Goal: Transaction & Acquisition: Purchase product/service

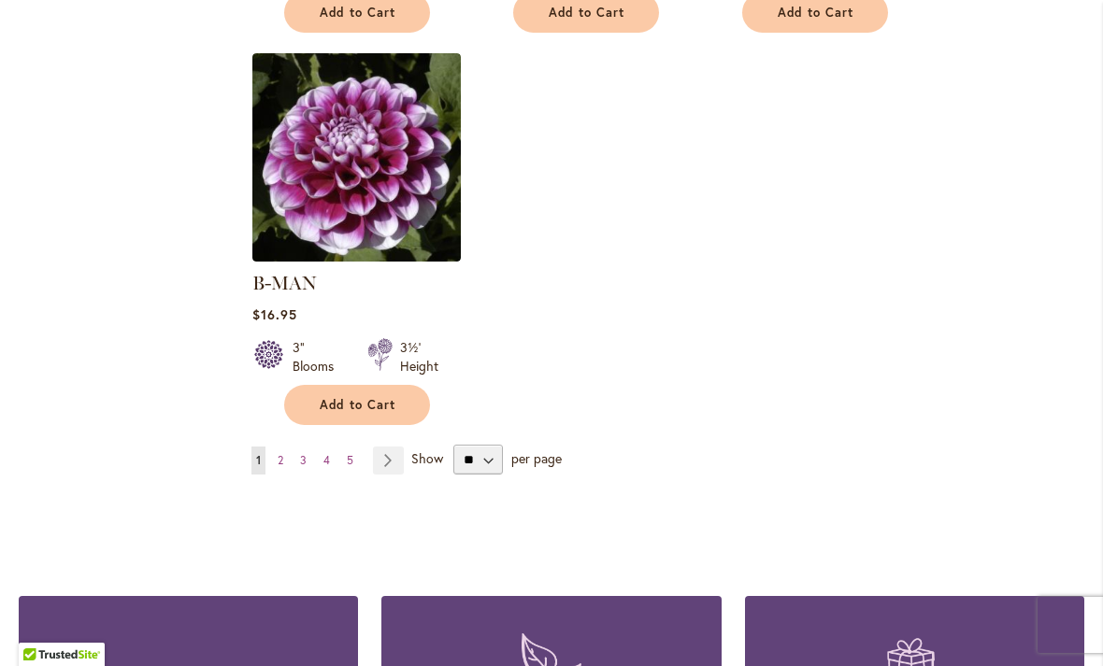
scroll to position [2404, 0]
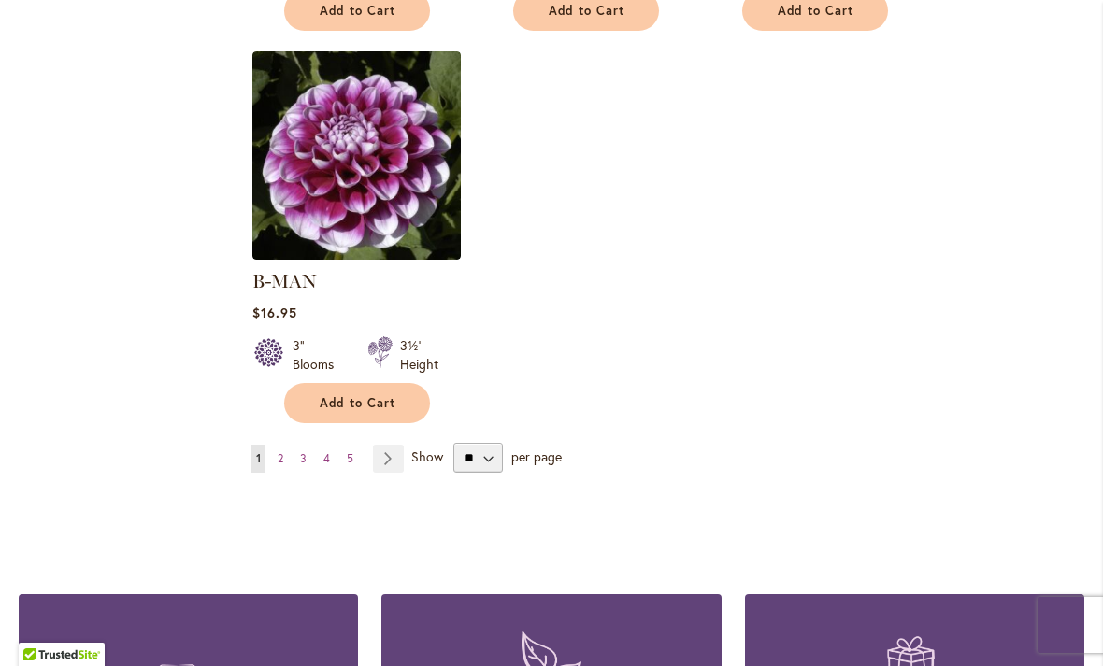
click at [391, 445] on link "Page Next" at bounding box center [388, 459] width 31 height 28
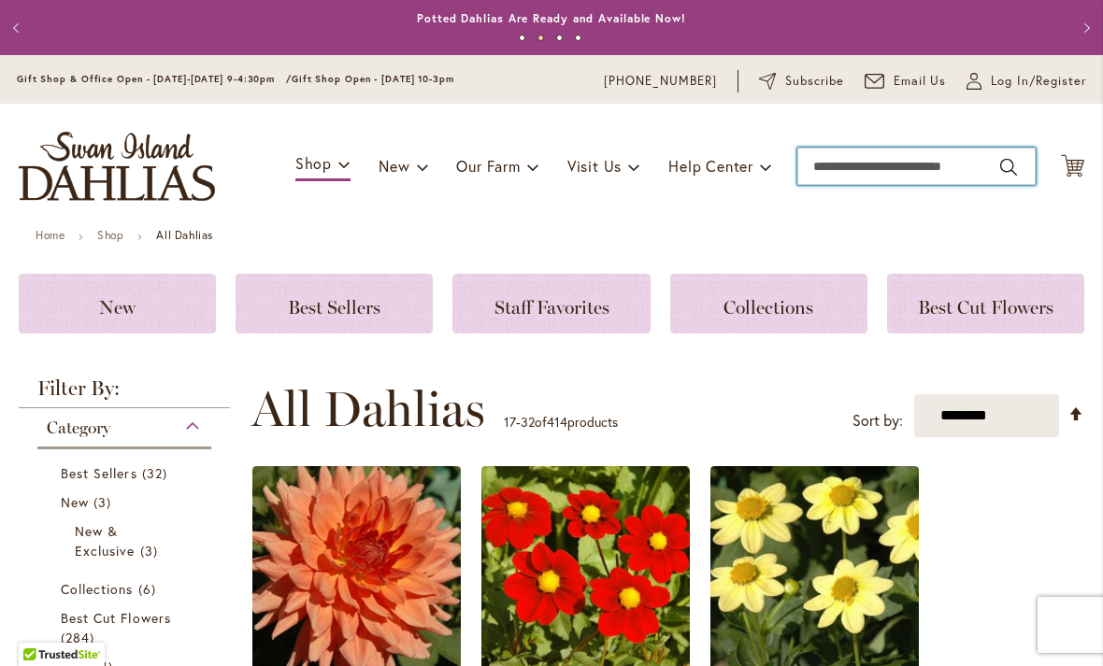
click at [825, 169] on input "Search" at bounding box center [916, 166] width 238 height 37
type input "****"
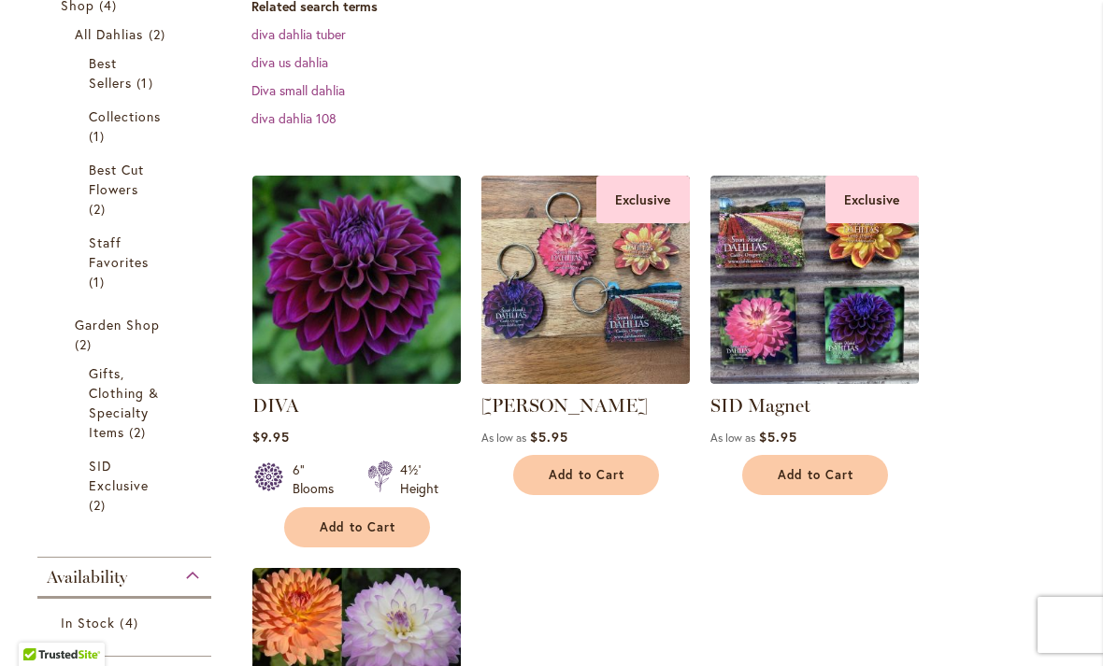
scroll to position [476, 0]
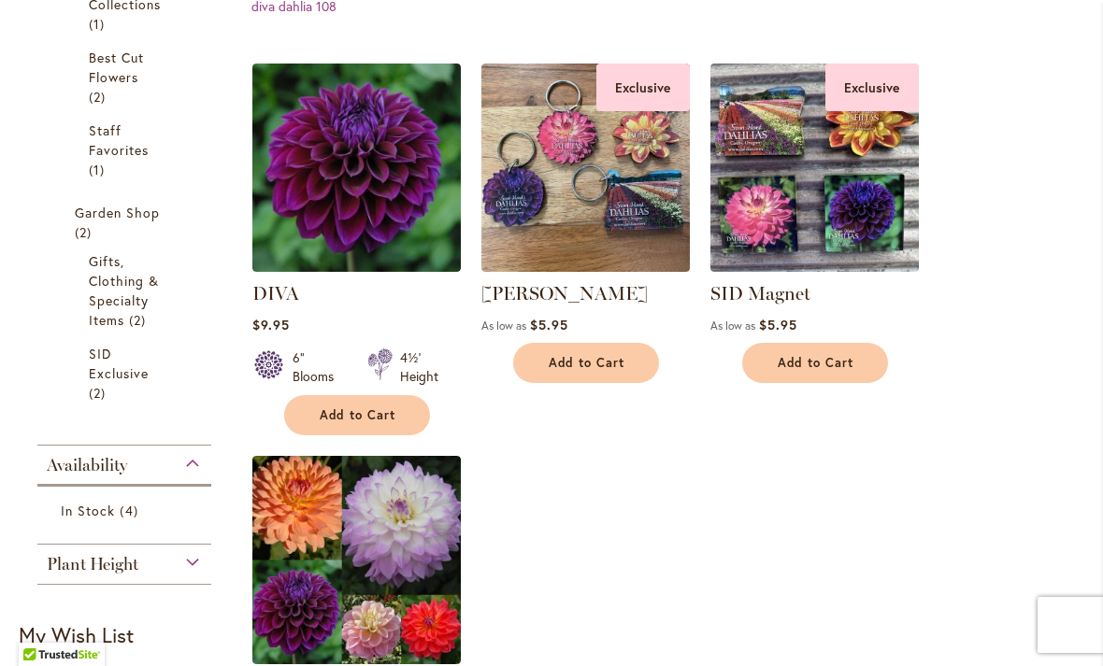
click at [365, 415] on span "Add to Cart" at bounding box center [358, 415] width 77 height 16
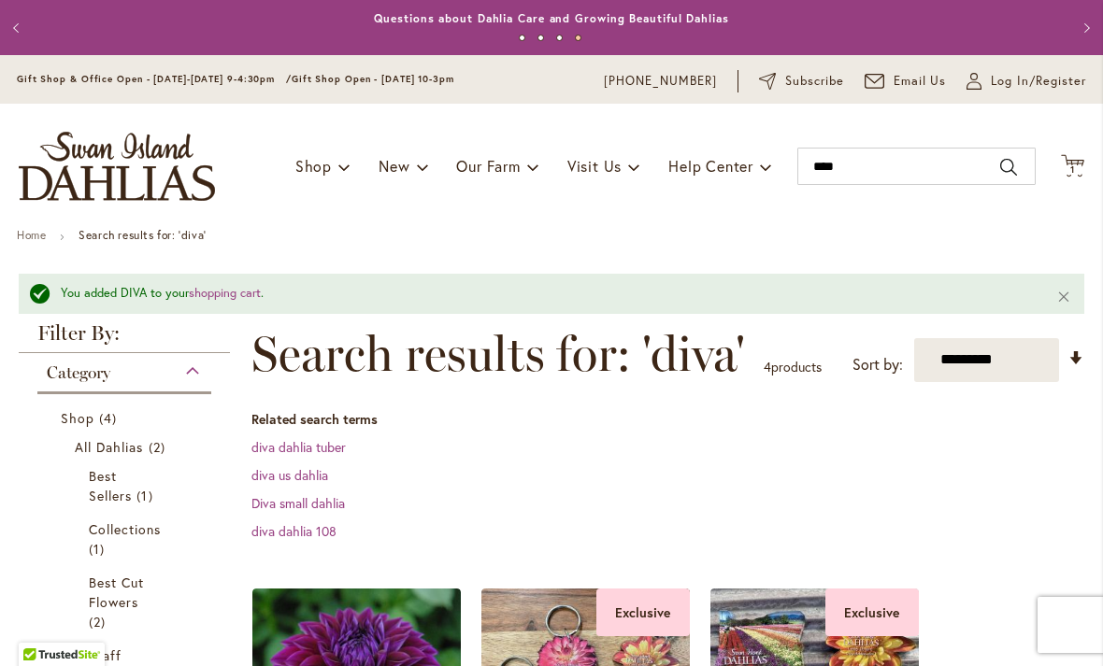
scroll to position [0, 0]
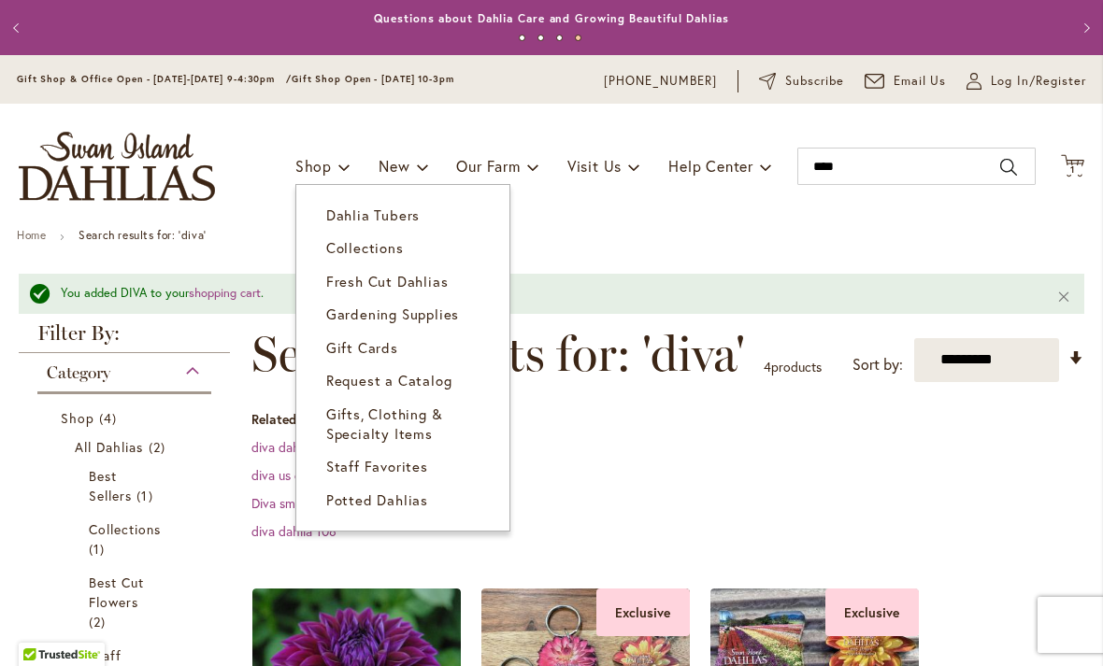
click at [392, 213] on span "Dahlia Tubers" at bounding box center [372, 215] width 93 height 19
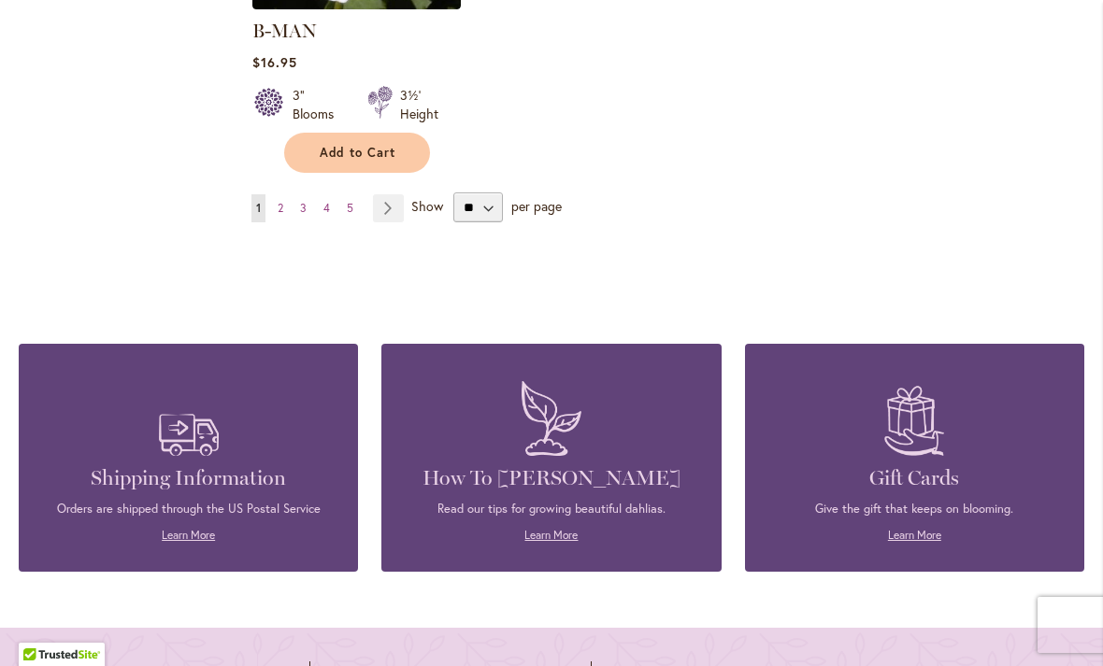
scroll to position [2576, 0]
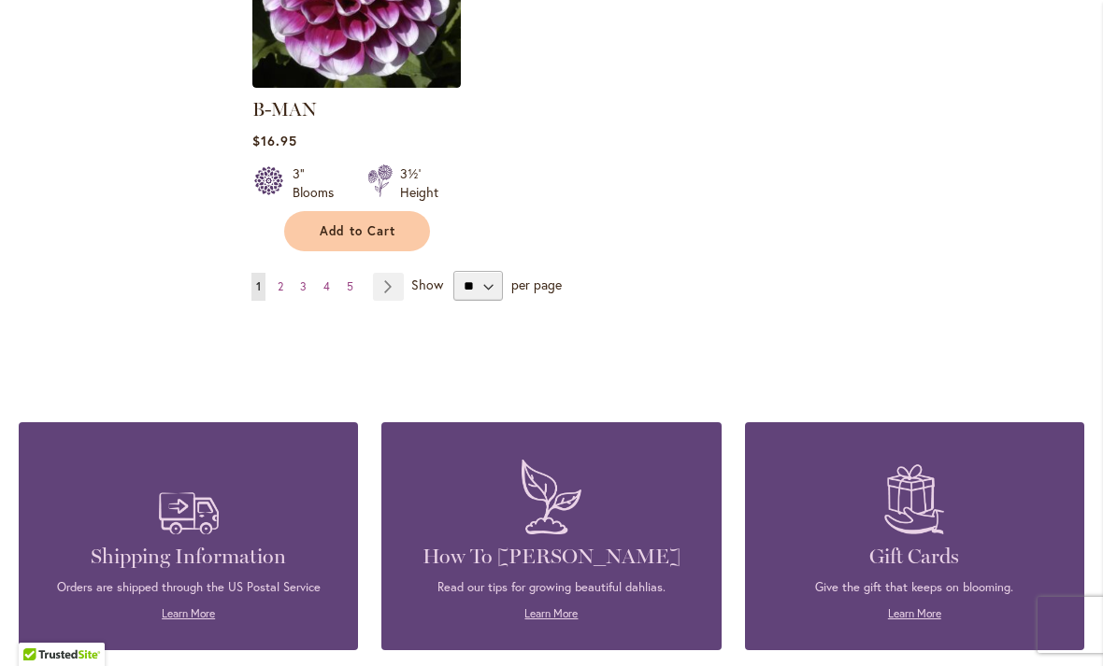
click at [387, 273] on link "Page Next" at bounding box center [388, 287] width 31 height 28
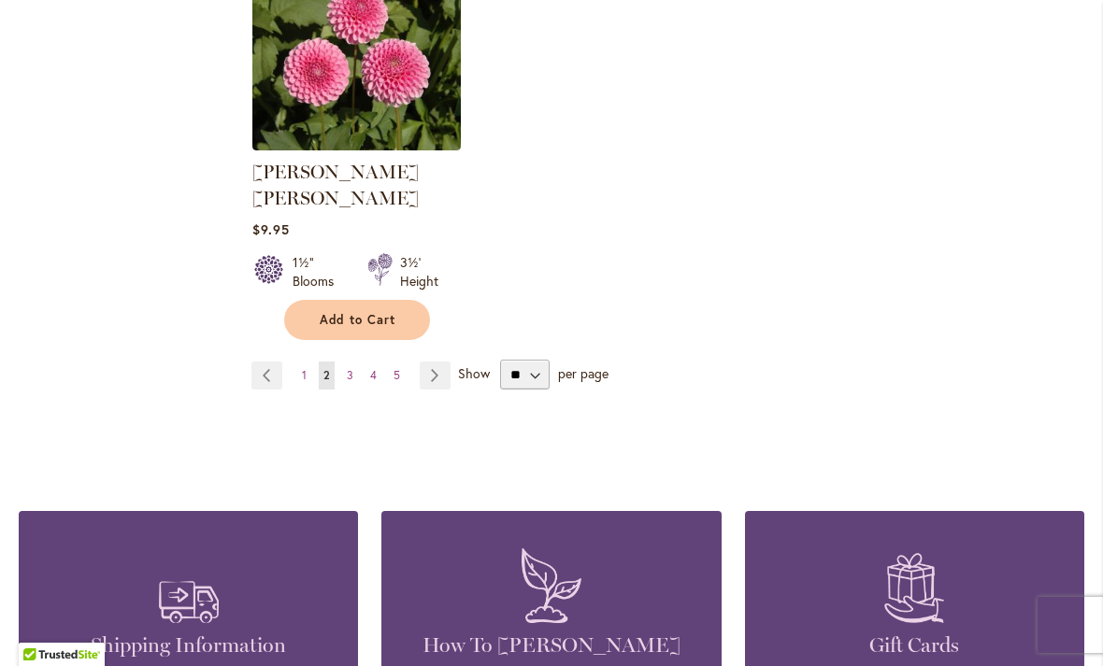
scroll to position [2502, 0]
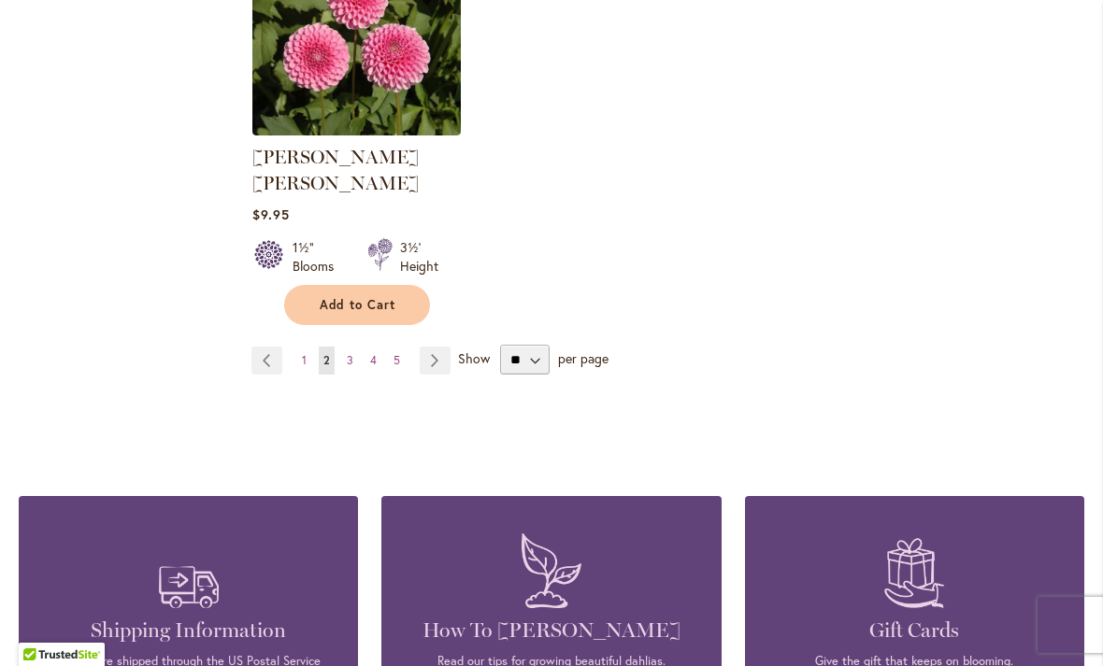
click at [430, 347] on link "Page Next" at bounding box center [435, 361] width 31 height 28
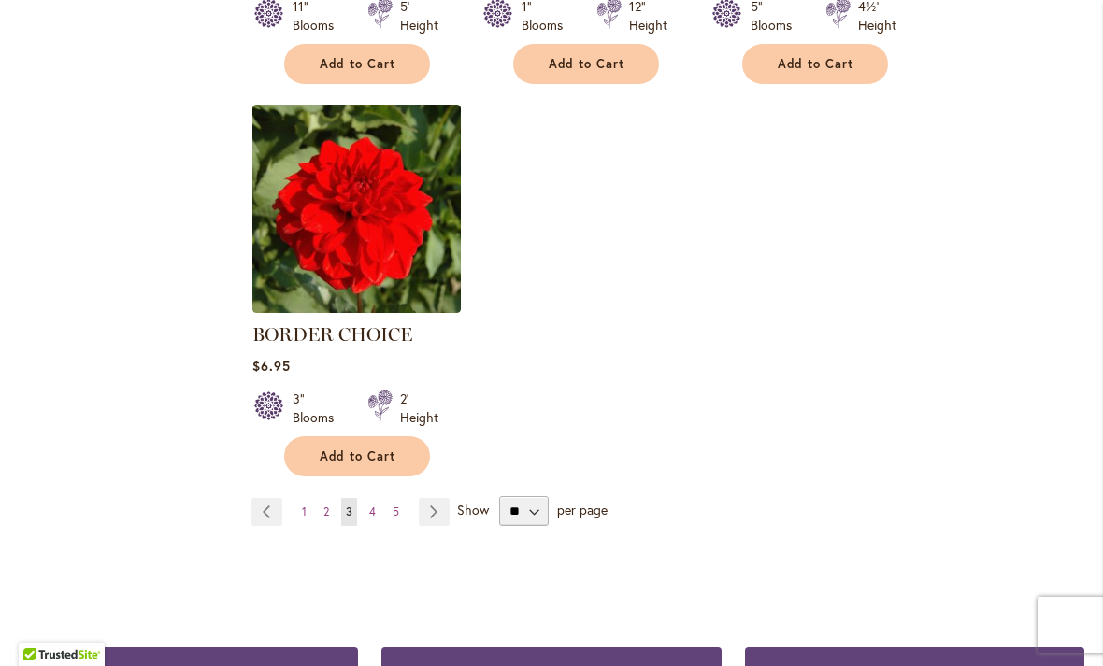
scroll to position [2327, 0]
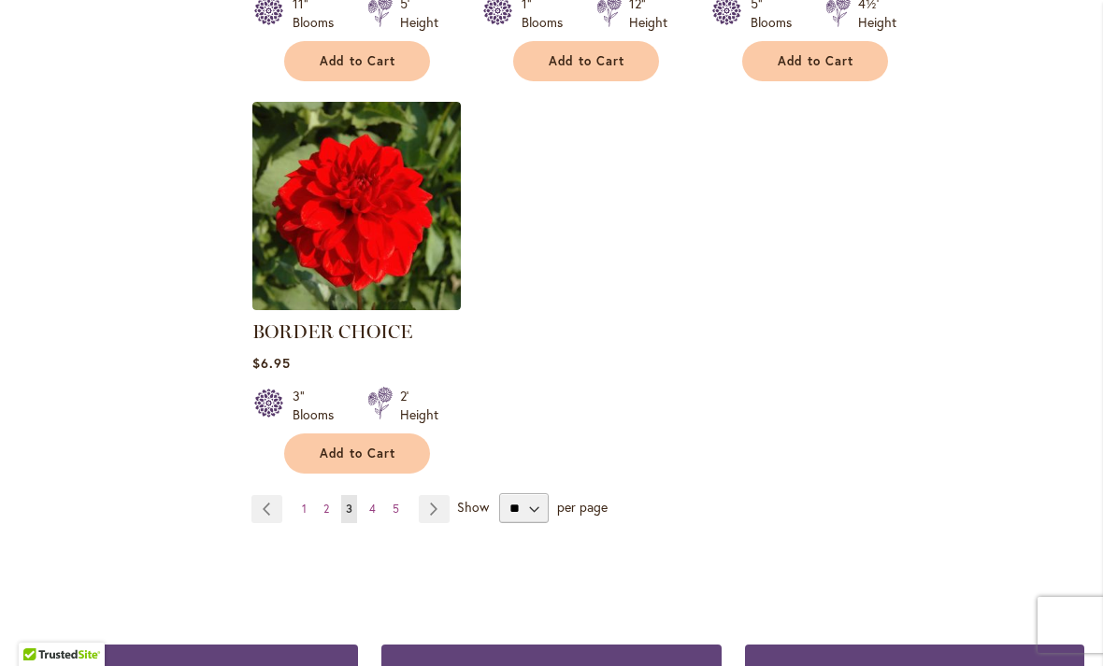
click at [379, 507] on link "Page 4" at bounding box center [372, 509] width 16 height 28
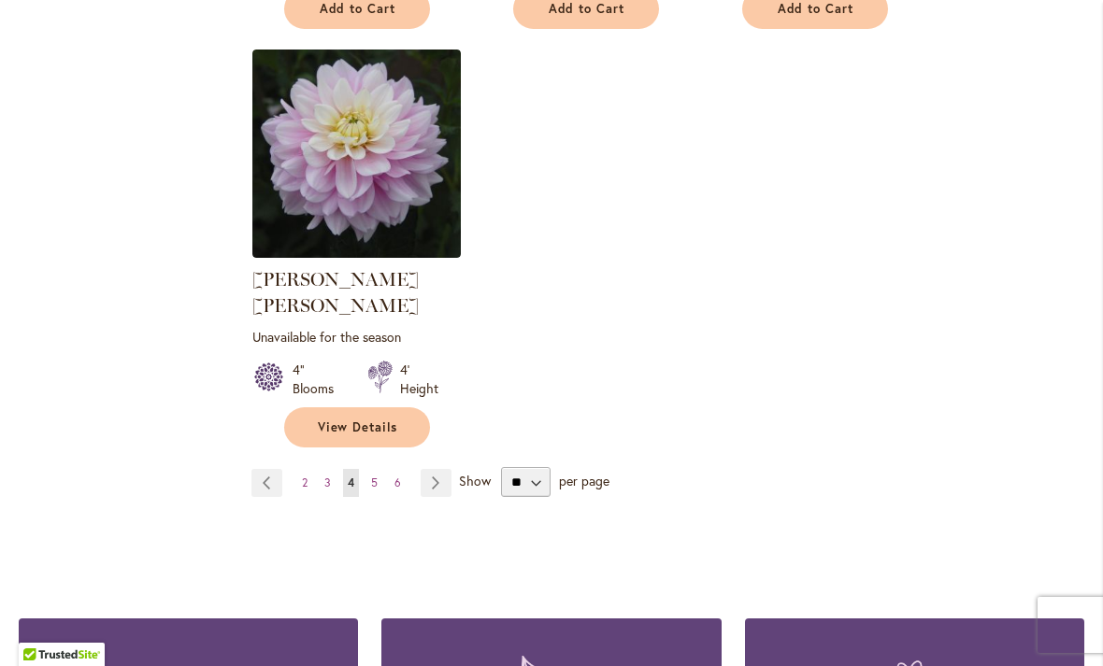
scroll to position [2412, 0]
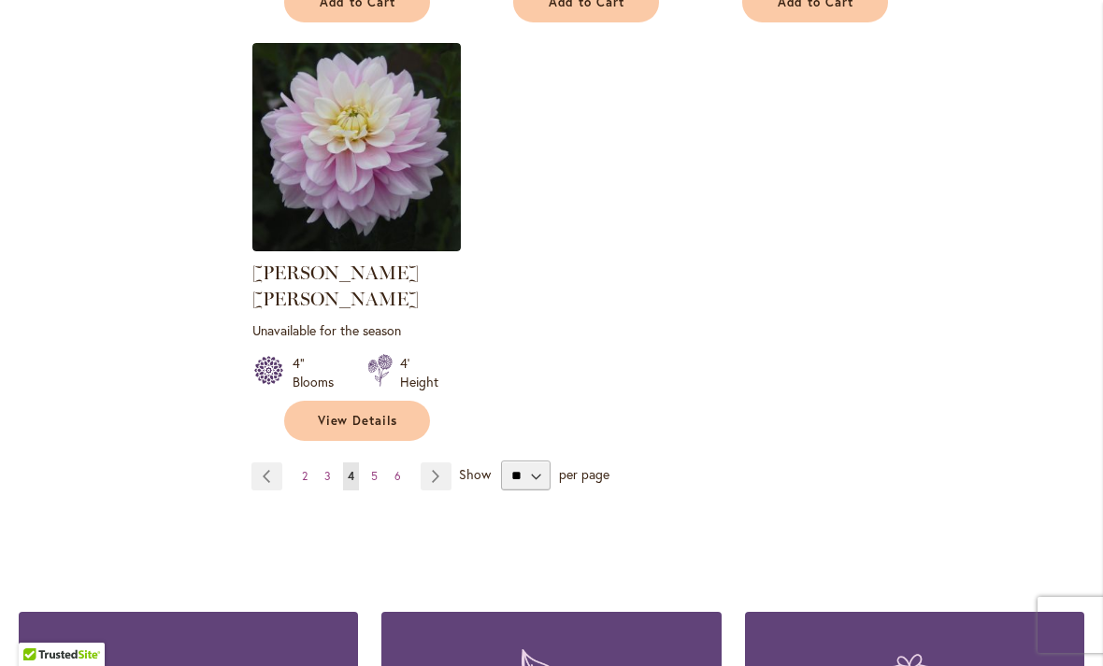
click at [431, 463] on link "Page Next" at bounding box center [436, 477] width 31 height 28
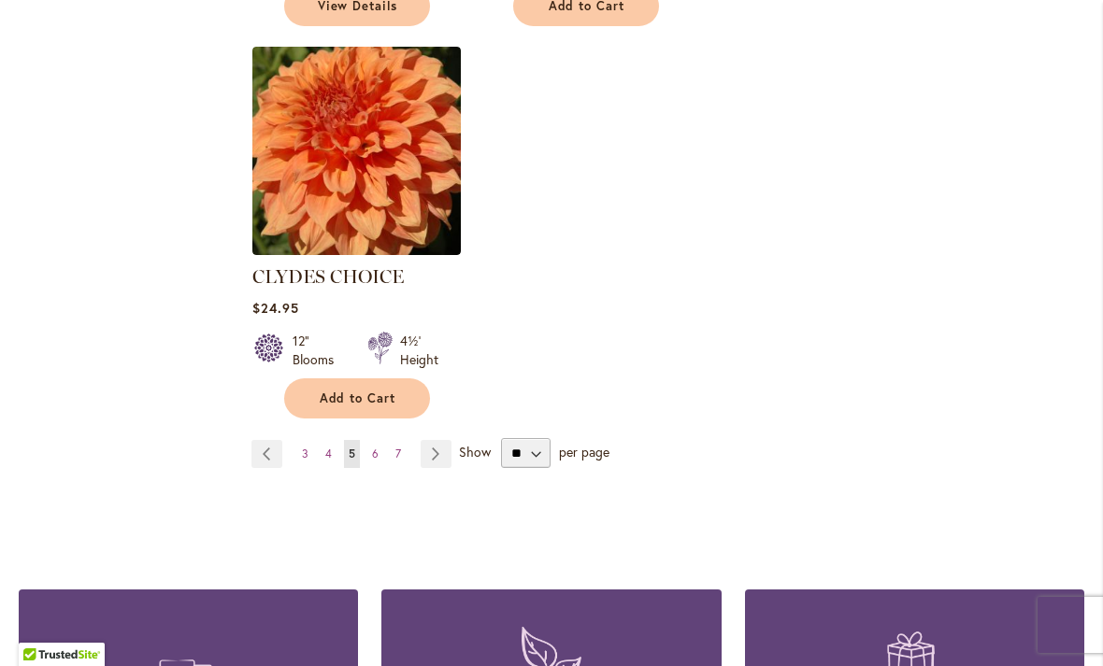
scroll to position [2398, 0]
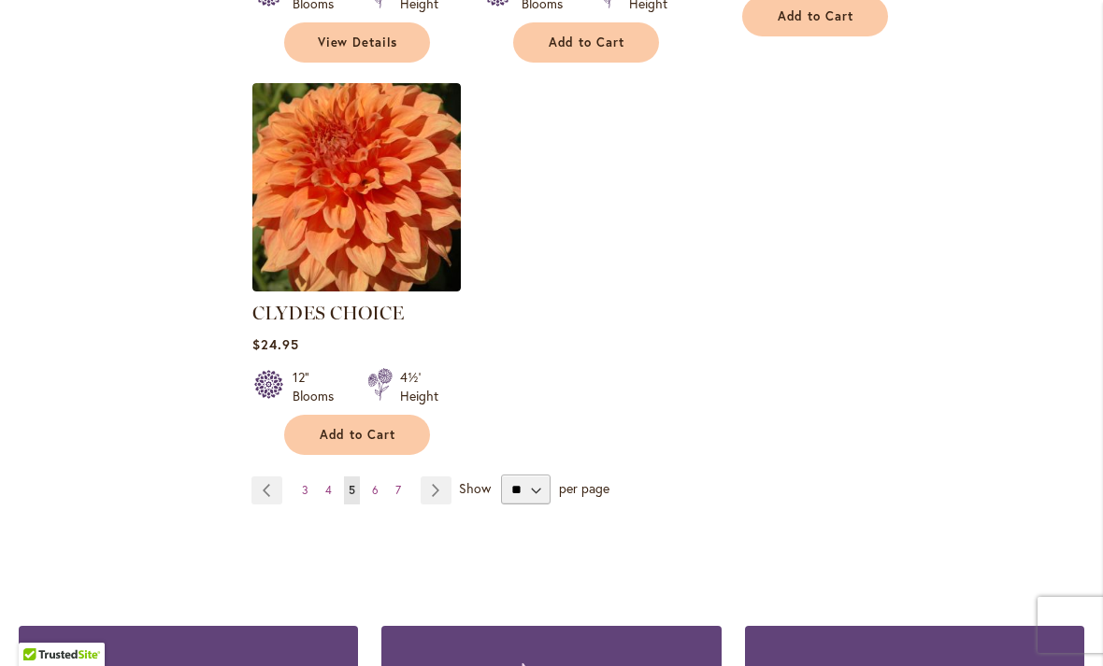
click at [380, 477] on link "Page 6" at bounding box center [375, 491] width 16 height 28
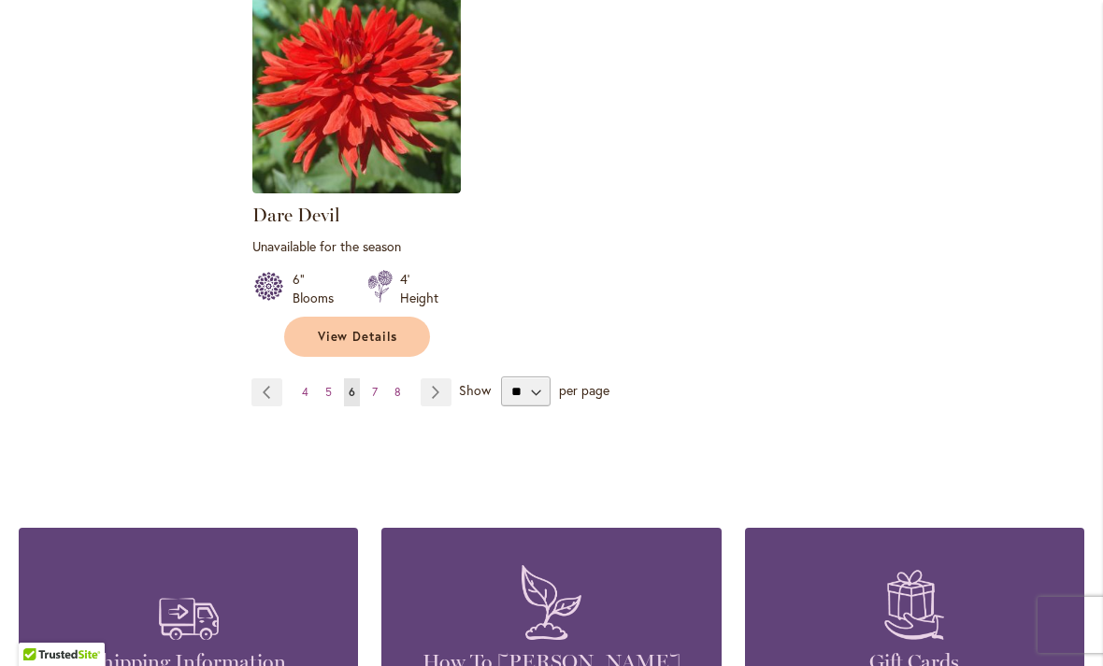
scroll to position [2535, 0]
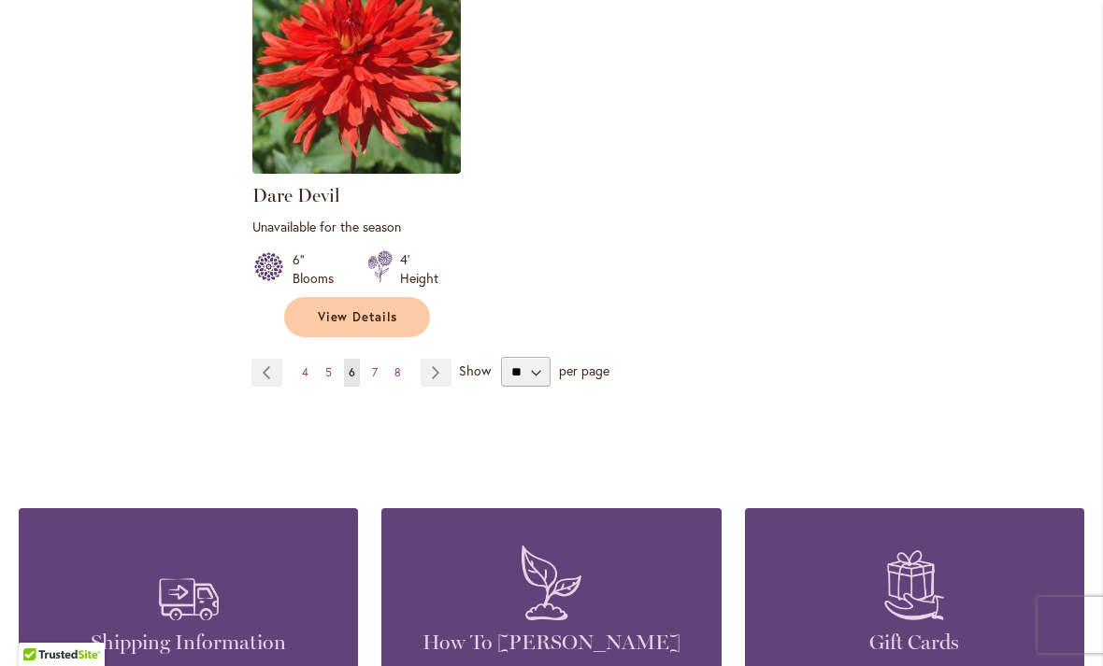
click at [436, 359] on link "Page Next" at bounding box center [436, 373] width 31 height 28
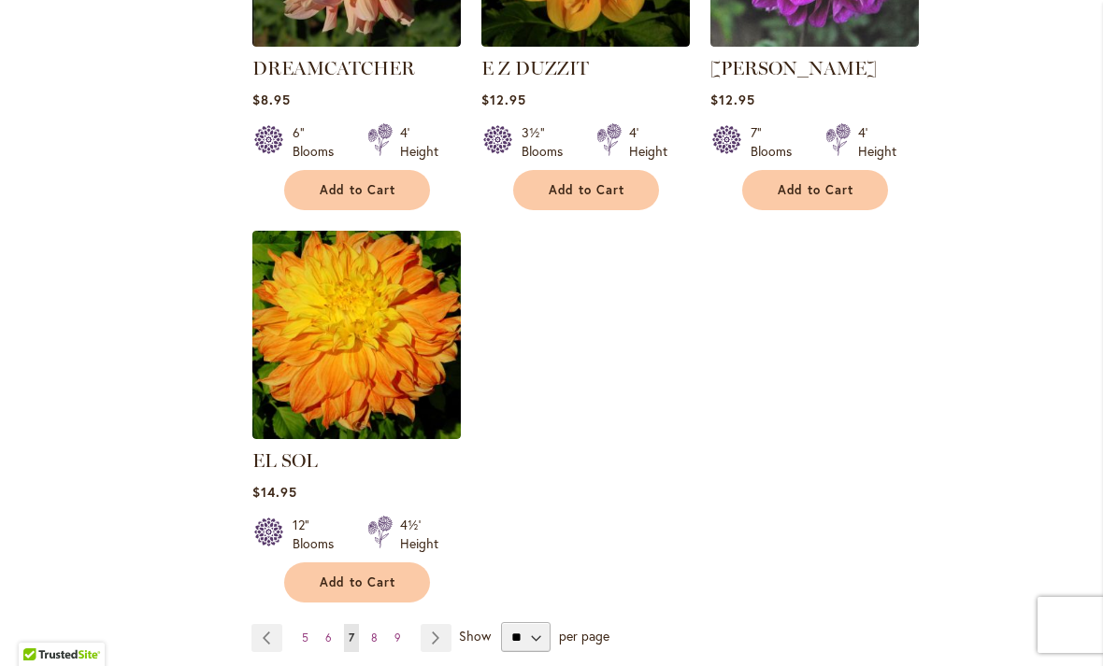
scroll to position [2272, 0]
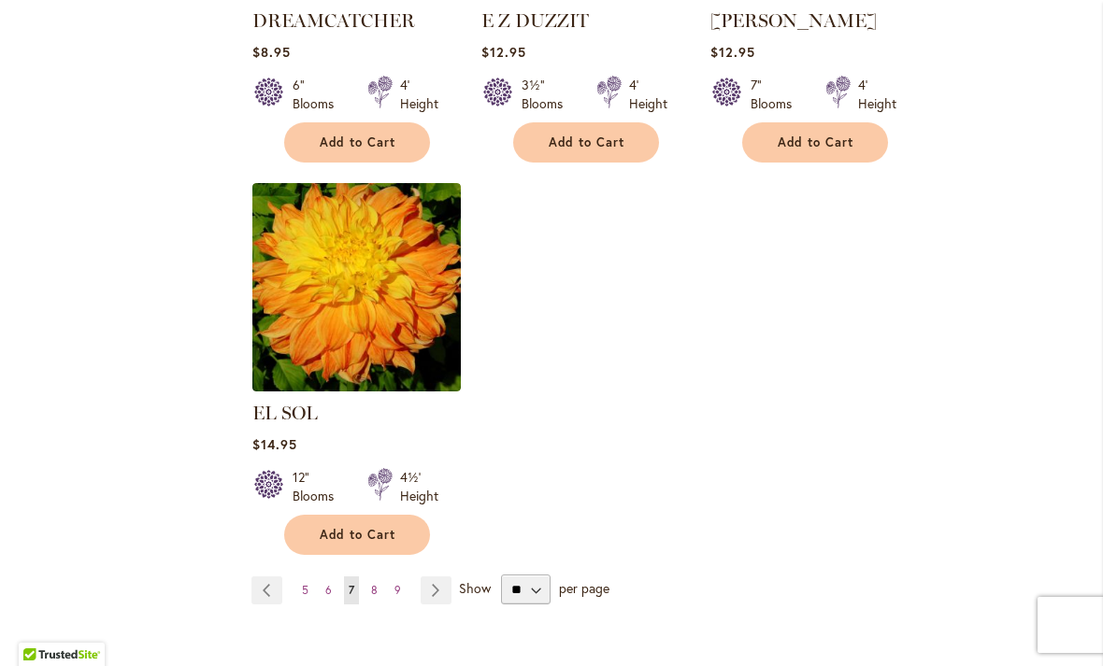
click at [426, 577] on link "Page Next" at bounding box center [436, 591] width 31 height 28
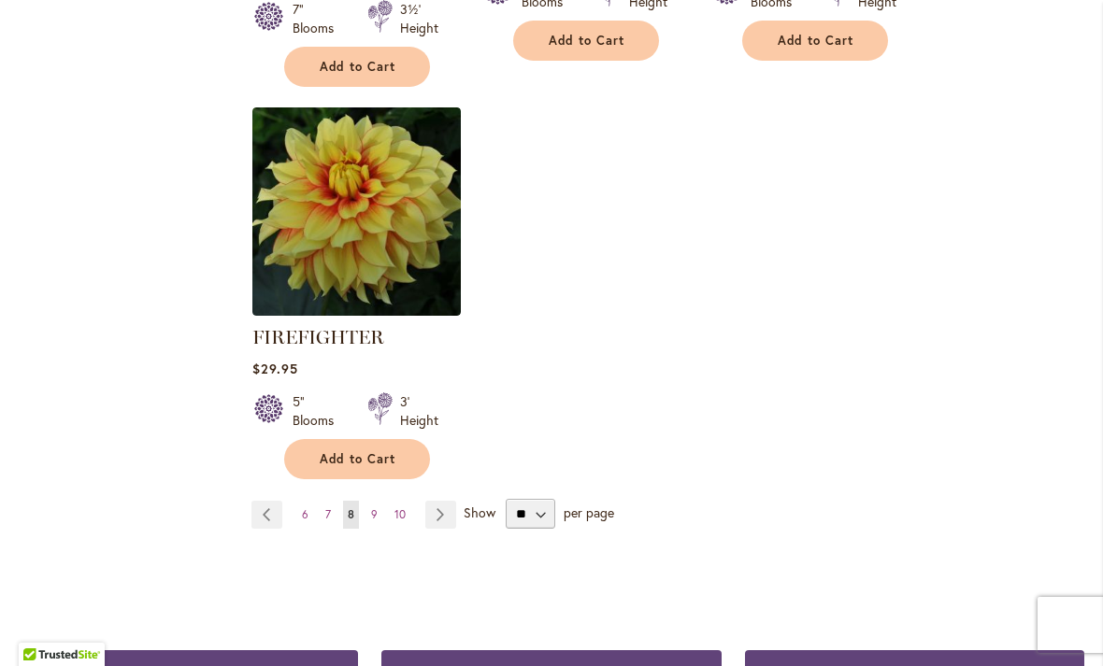
scroll to position [2412, 0]
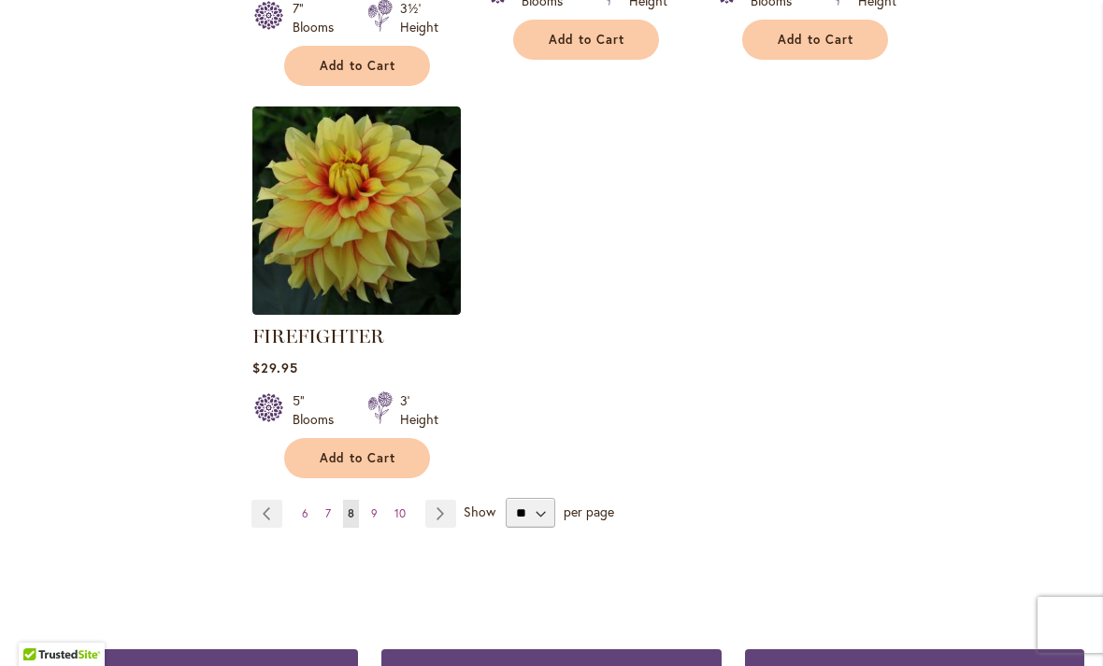
click at [375, 520] on span "9" at bounding box center [374, 514] width 7 height 14
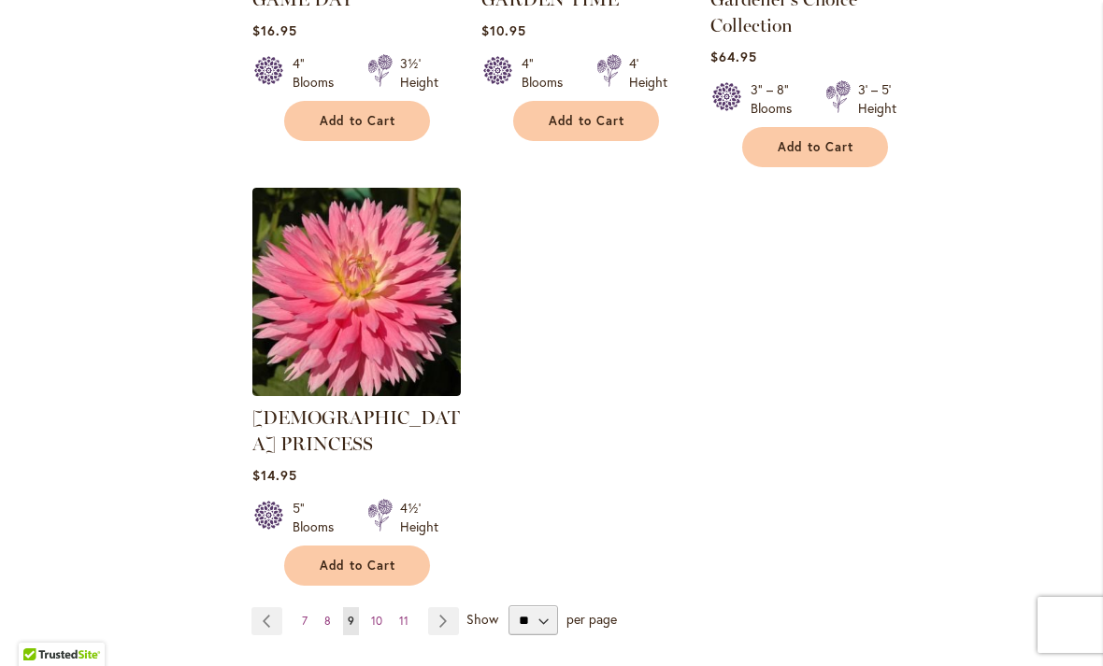
scroll to position [2347, 0]
click at [442, 607] on link "Page Next" at bounding box center [443, 621] width 31 height 28
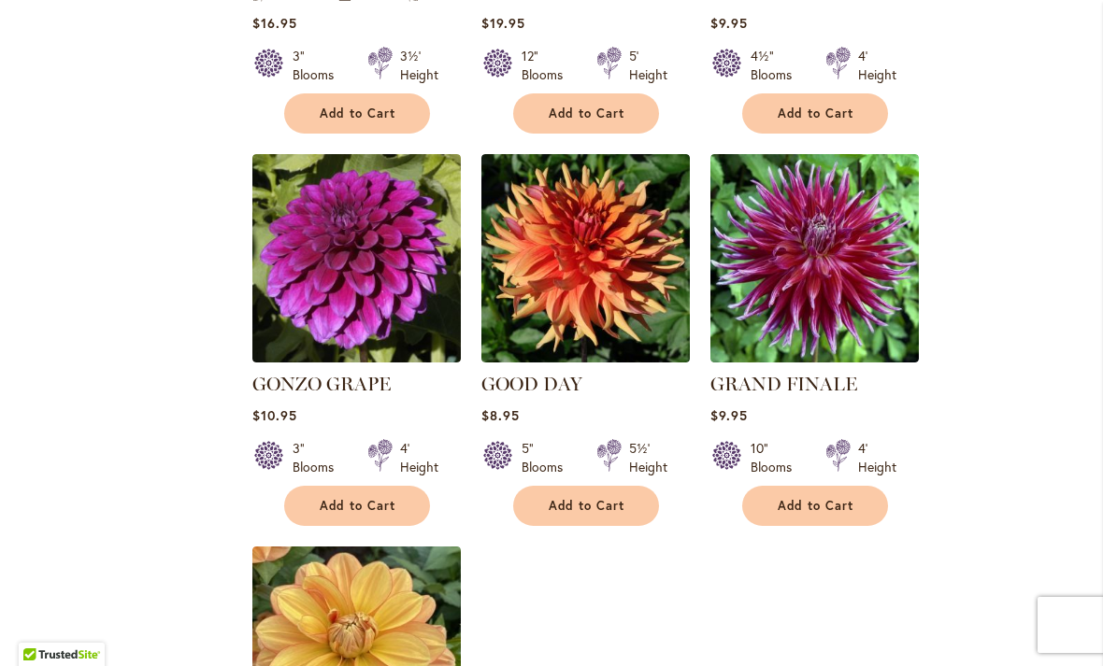
scroll to position [1909, 0]
